Goal: Communication & Community: Answer question/provide support

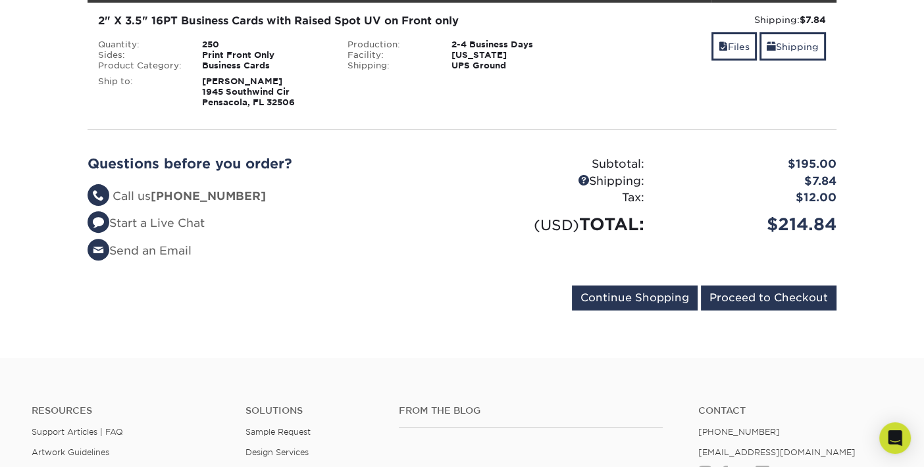
scroll to position [461, 0]
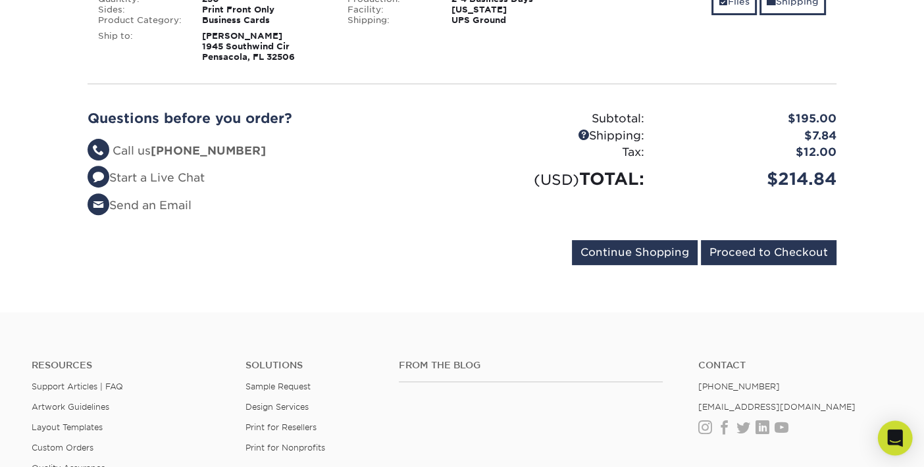
click at [894, 442] on icon "Open Intercom Messenger" at bounding box center [895, 438] width 17 height 17
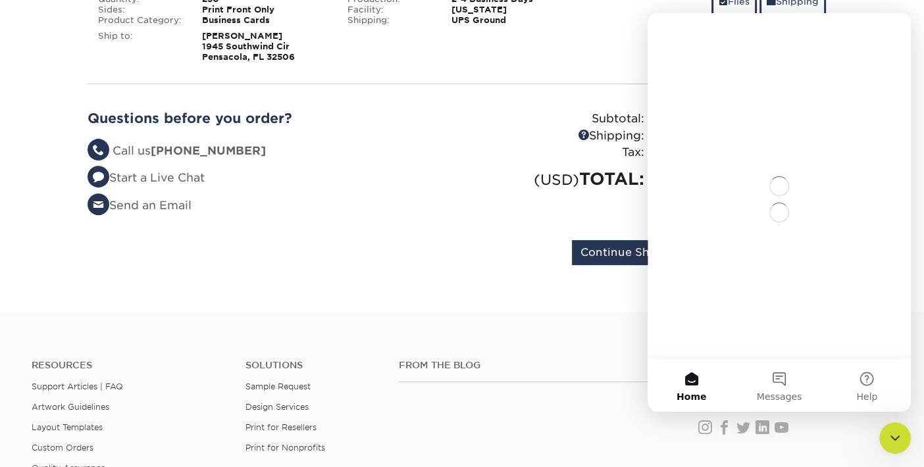
scroll to position [0, 0]
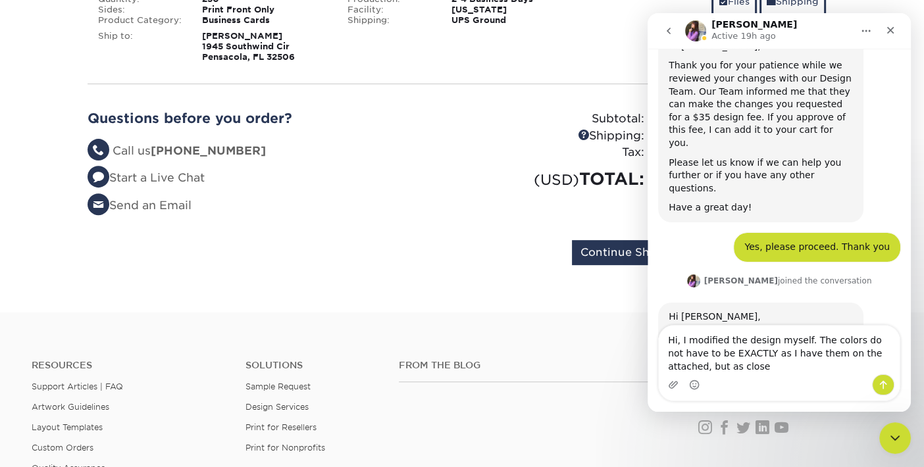
scroll to position [1472, 0]
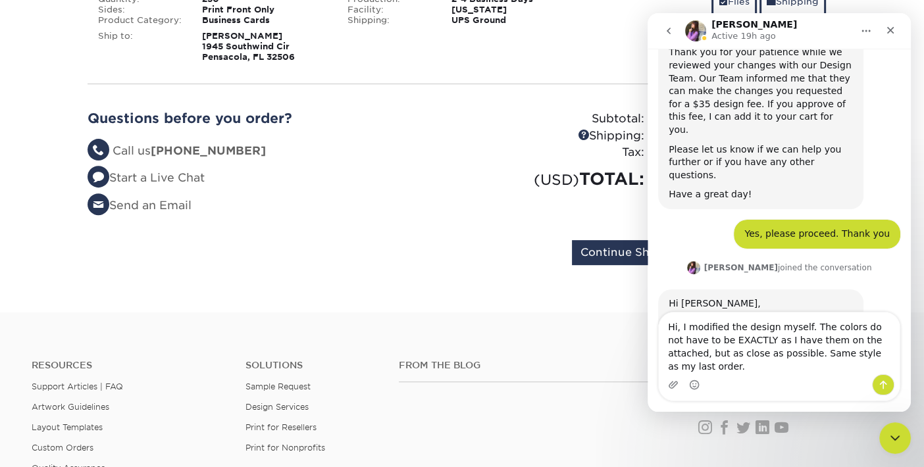
click at [818, 368] on textarea "Hi, I modified the design myself. The colors do not have to be EXACTLY as I hav…" at bounding box center [779, 344] width 241 height 62
click at [860, 368] on textarea "Hi, I modified the design myself. The colors do not have to be EXACTLY as I hav…" at bounding box center [779, 344] width 241 height 62
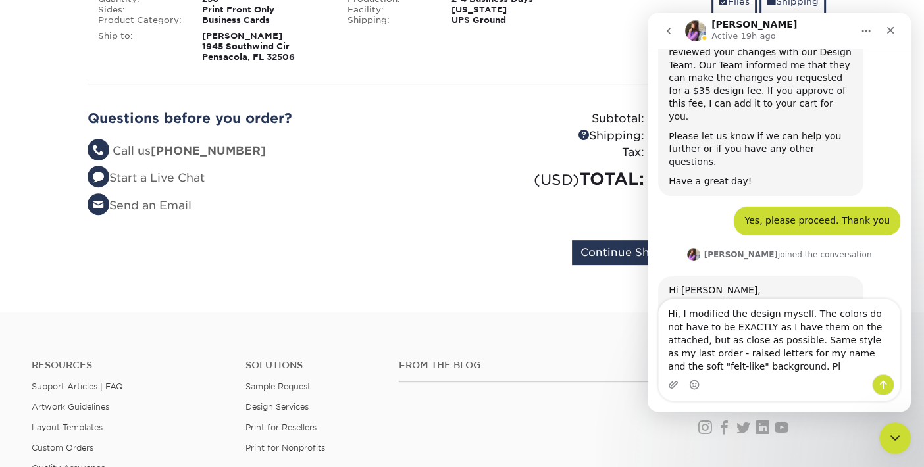
scroll to position [1498, 0]
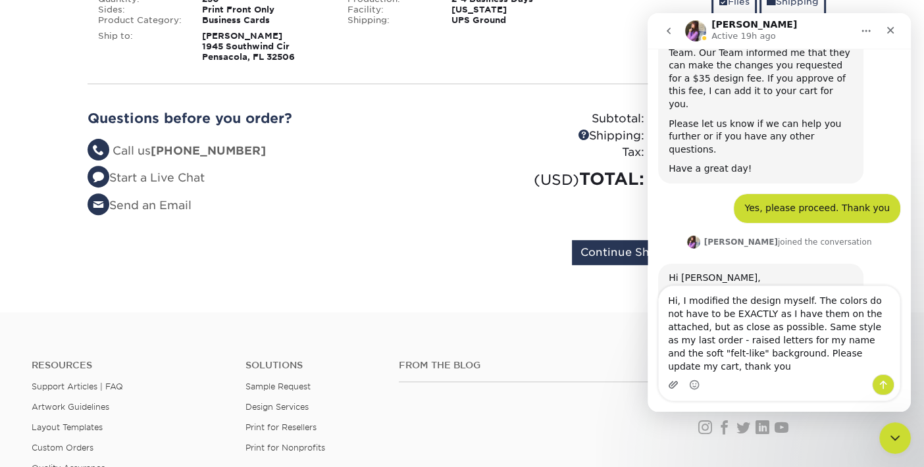
type textarea "Hi, I modified the design myself. The colors do not have to be EXACTLY as I hav…"
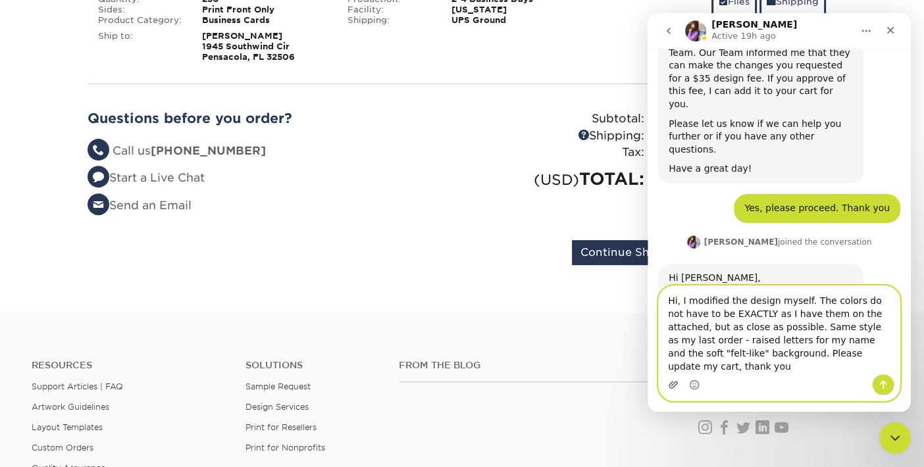
click at [673, 384] on icon "Upload attachment" at bounding box center [673, 385] width 11 height 11
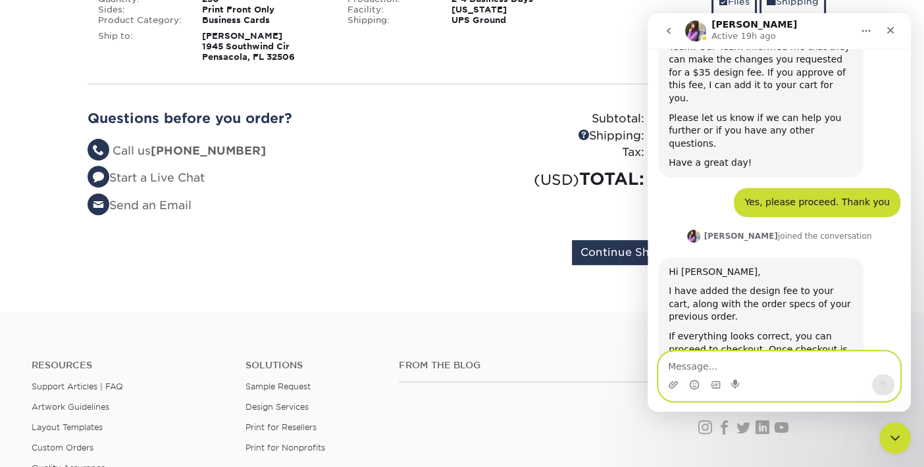
scroll to position [1504, 0]
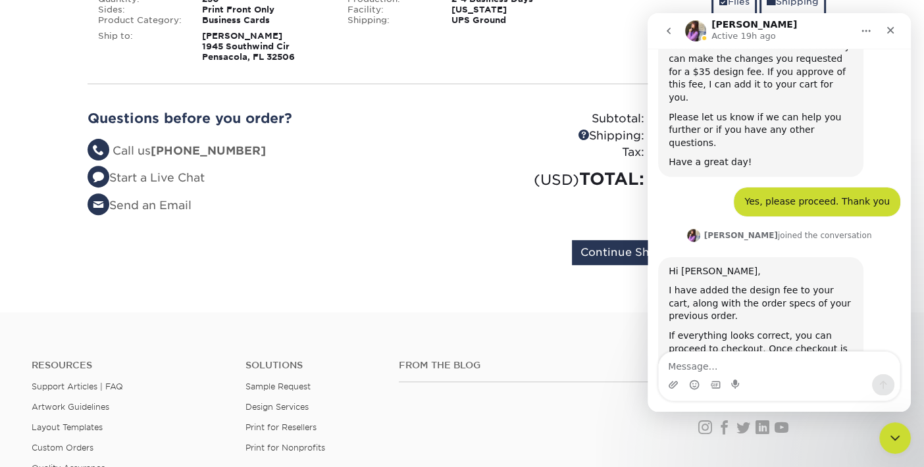
click at [472, 238] on div "Questions before you order? Questions? Call us [PHONE_NUMBER] Start a Live Chat…" at bounding box center [462, 168] width 769 height 146
click at [692, 366] on textarea "Message…" at bounding box center [779, 363] width 241 height 22
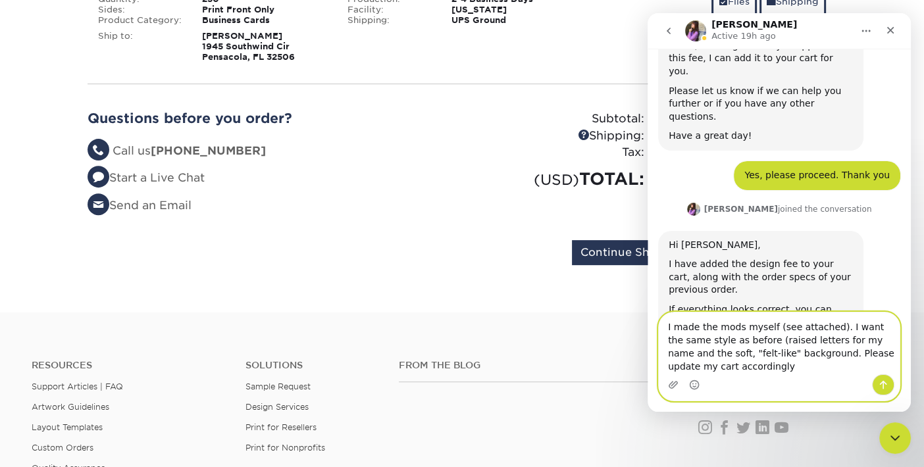
scroll to position [1544, 0]
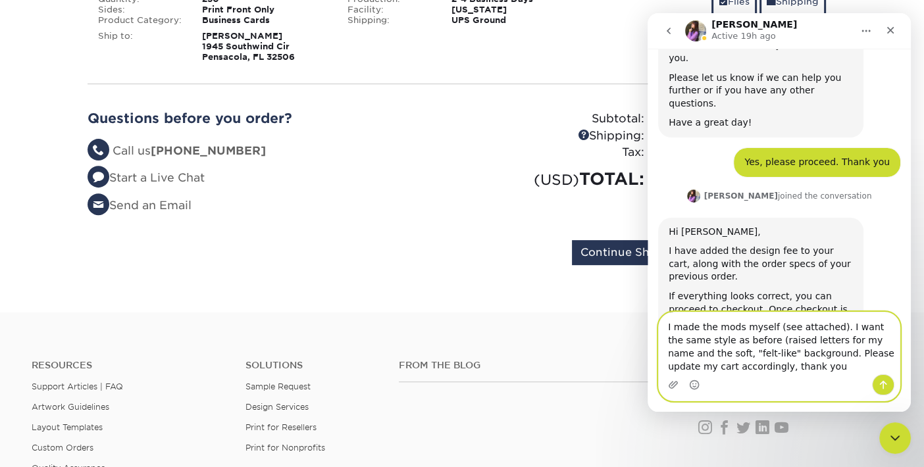
click at [710, 340] on textarea "I made the mods myself (see attached). I want the same style as before (raised …" at bounding box center [779, 344] width 241 height 62
type textarea "I made the mods myself (see attached). I want the same style as my last order (…"
click at [882, 388] on icon "Send a message…" at bounding box center [883, 385] width 11 height 11
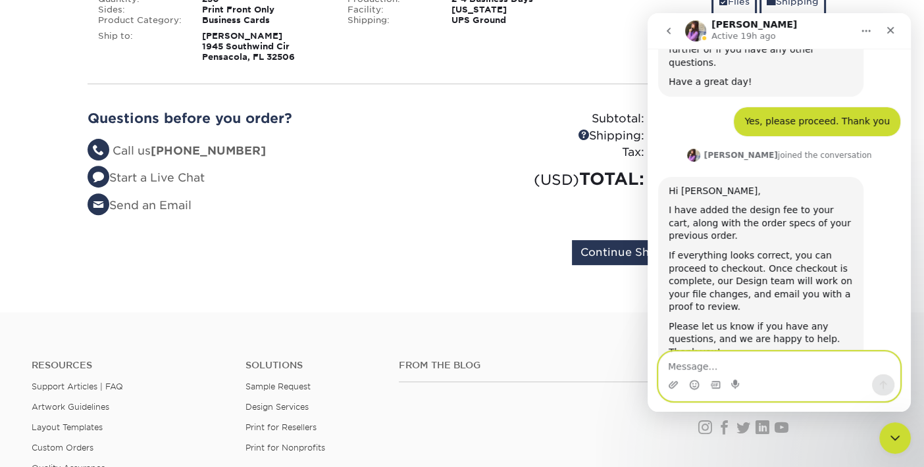
scroll to position [1585, 0]
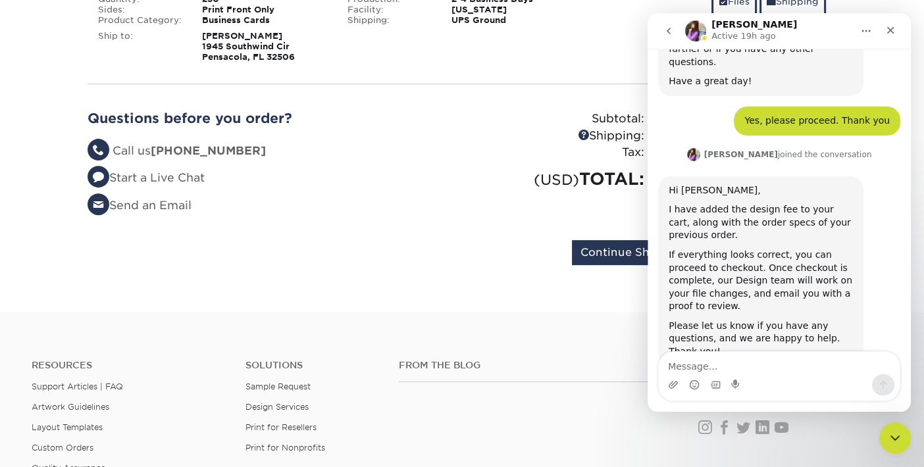
click at [447, 192] on ul "Questions? Call us [PHONE_NUMBER] Start a Live Chat Send an Email" at bounding box center [270, 179] width 365 height 72
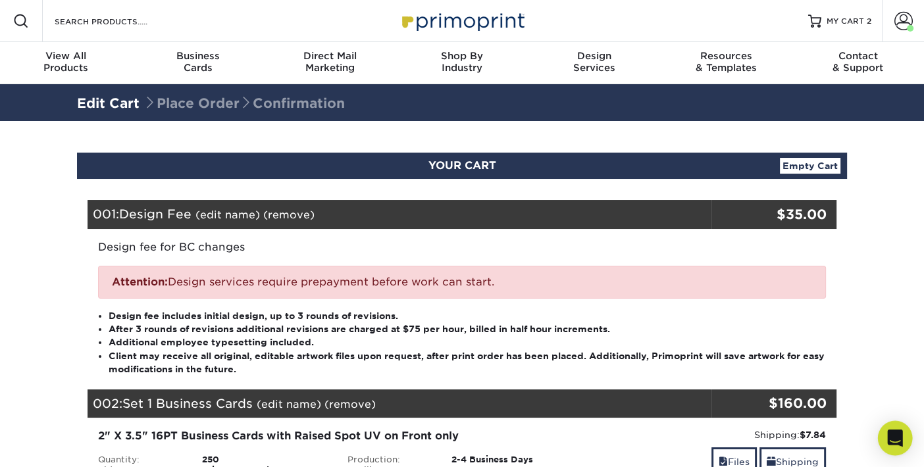
click at [895, 435] on icon "Open Intercom Messenger" at bounding box center [895, 438] width 15 height 17
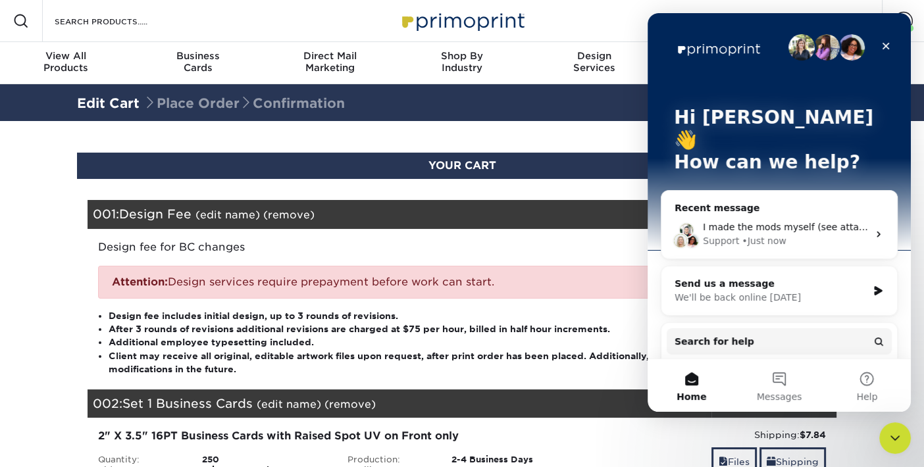
click at [774, 234] on div "• Just now" at bounding box center [764, 241] width 44 height 14
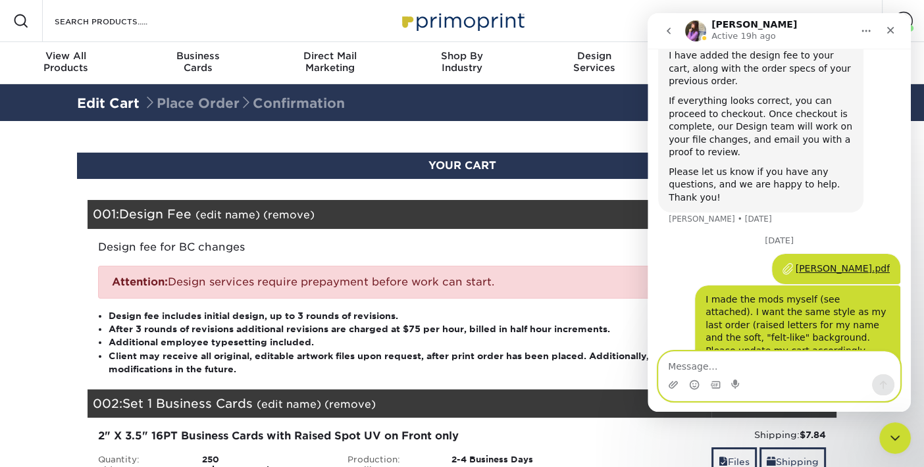
scroll to position [1747, 0]
